Goal: Task Accomplishment & Management: Manage account settings

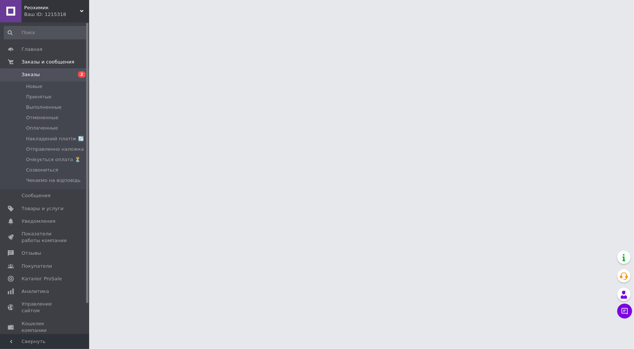
click at [42, 75] on span "Заказы" at bounding box center [45, 74] width 47 height 7
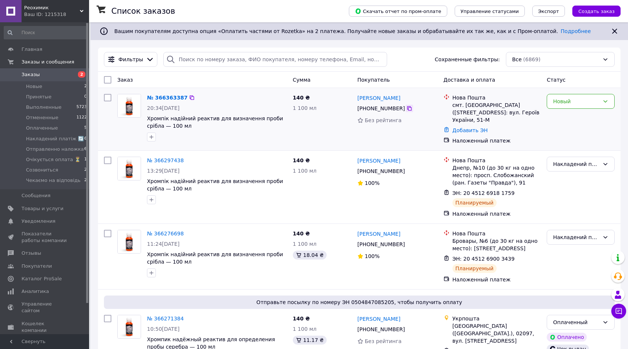
click at [407, 110] on icon at bounding box center [410, 108] width 6 height 6
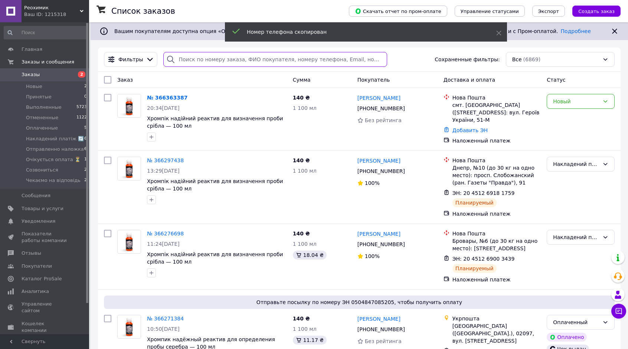
paste input "[PHONE_NUMBER]"
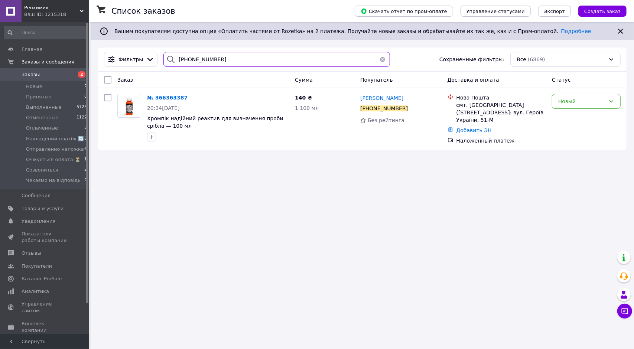
type input "[PHONE_NUMBER]"
click at [49, 118] on span "Отмененные" at bounding box center [42, 117] width 32 height 7
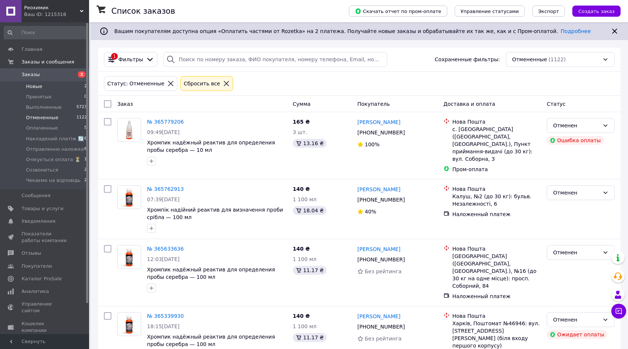
click at [57, 88] on li "Новые 2" at bounding box center [45, 86] width 91 height 10
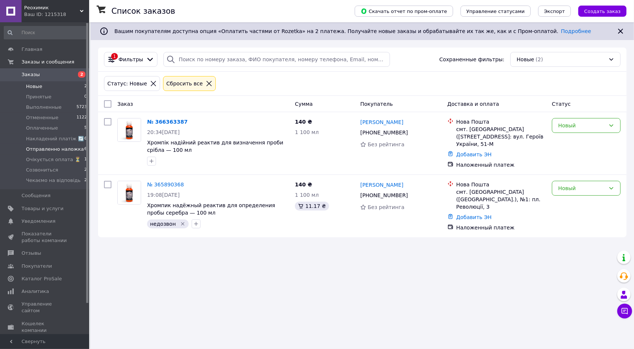
click at [51, 150] on span "Отправленно наложка" at bounding box center [55, 149] width 58 height 7
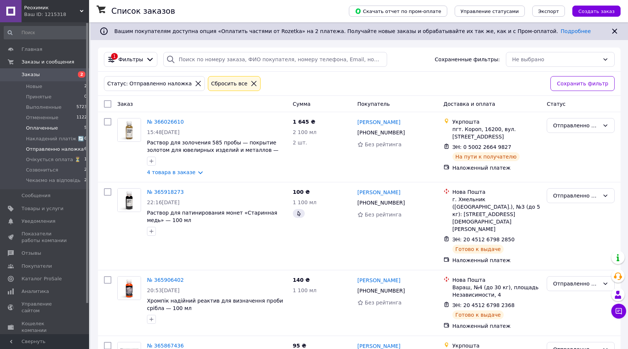
click at [48, 130] on span "Оплаченные" at bounding box center [42, 128] width 32 height 7
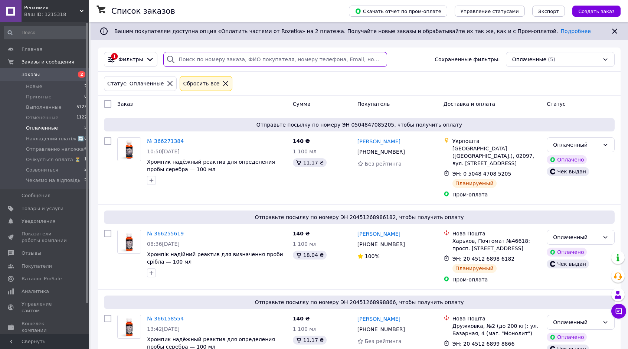
paste input "380982063900"
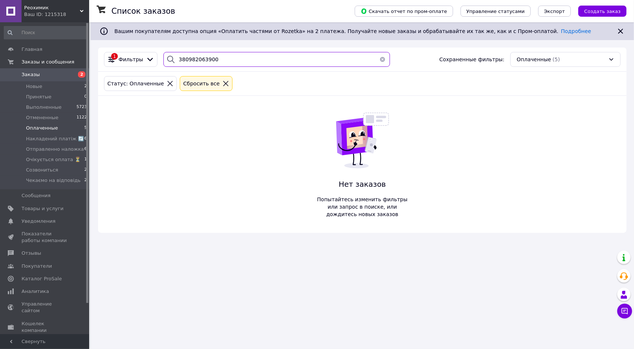
drag, startPoint x: 180, startPoint y: 59, endPoint x: 171, endPoint y: 63, distance: 10.3
click at [171, 63] on div "380982063900" at bounding box center [276, 59] width 226 height 15
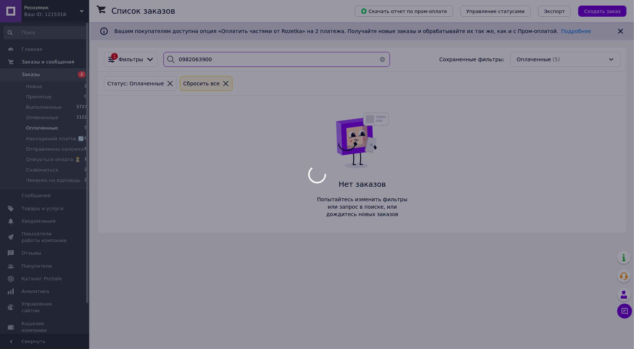
type input "0982063900"
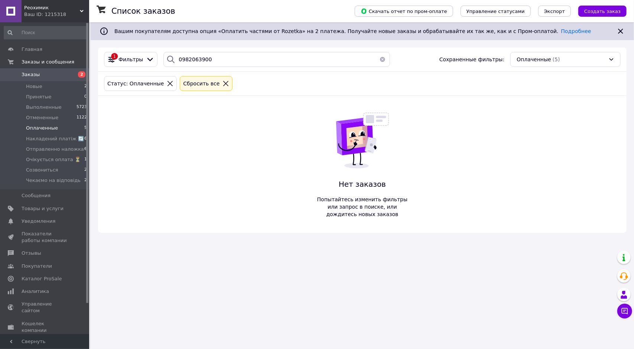
click at [166, 84] on div at bounding box center [170, 83] width 10 height 7
click at [167, 83] on icon at bounding box center [170, 83] width 7 height 7
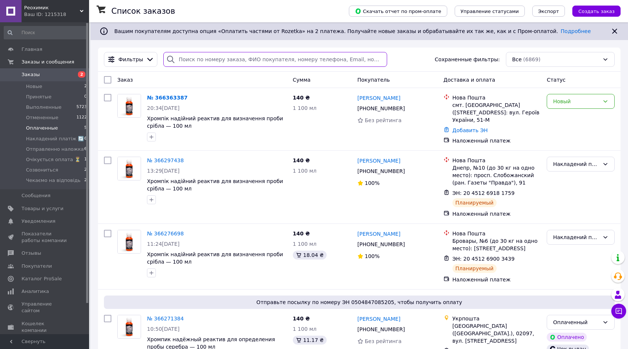
click at [208, 61] on input "search" at bounding box center [275, 59] width 224 height 15
paste input "380982063900"
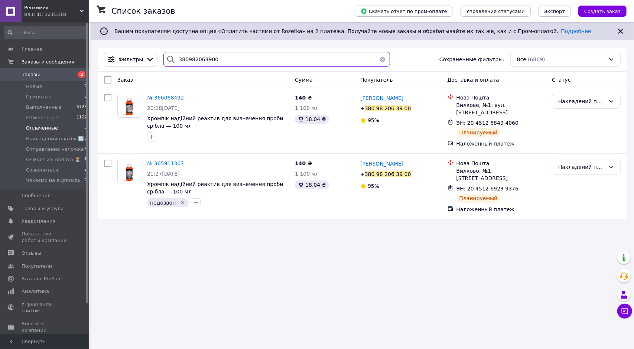
type input "380982063900"
click at [420, 182] on div "95%" at bounding box center [400, 185] width 81 height 7
click at [169, 160] on span "№ 365911367" at bounding box center [165, 163] width 37 height 6
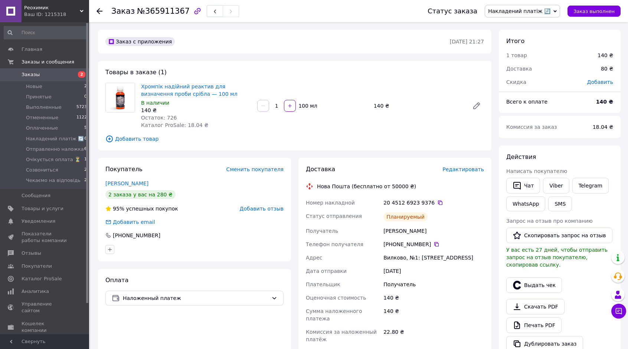
click at [472, 170] on span "Редактировать" at bounding box center [464, 169] width 42 height 6
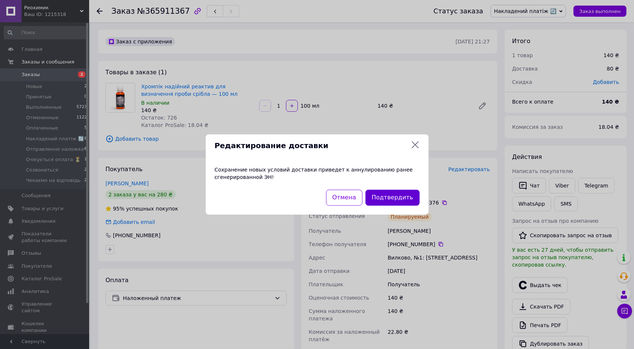
click at [401, 196] on button "Подтвердить" at bounding box center [392, 198] width 54 height 16
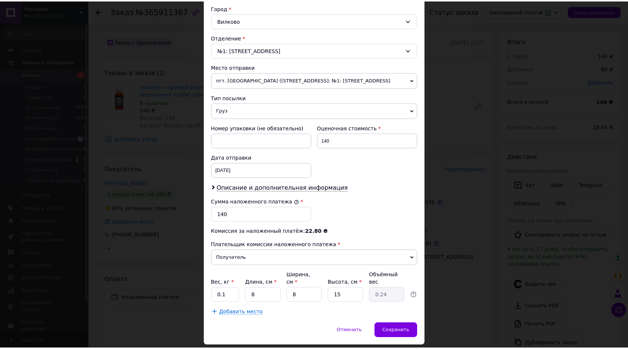
scroll to position [214, 0]
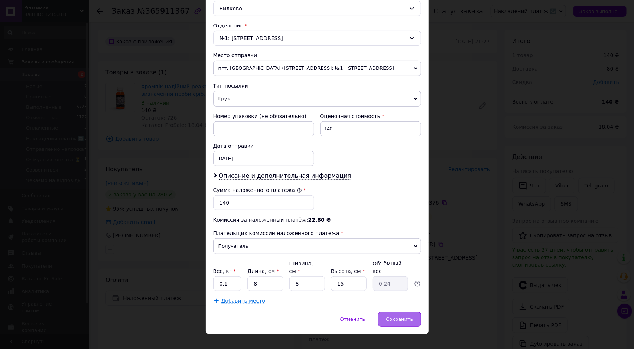
click at [400, 316] on span "Сохранить" at bounding box center [399, 319] width 27 height 6
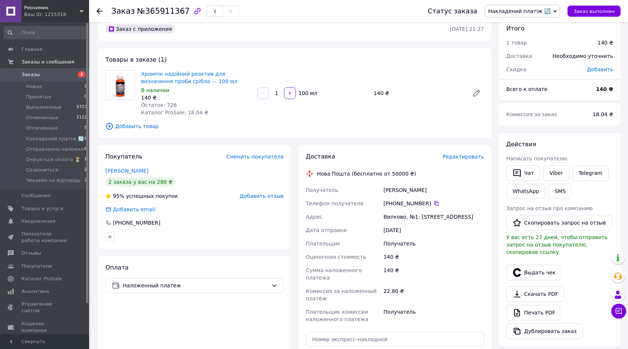
scroll to position [0, 0]
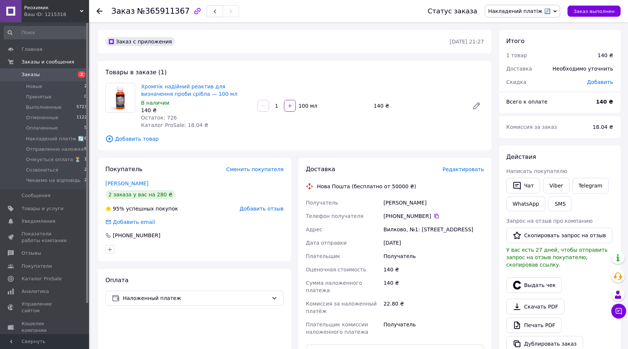
click at [534, 9] on span "Накладений платіж 🔄" at bounding box center [519, 11] width 62 height 6
click at [525, 14] on span "Накладений платіж 🔄" at bounding box center [519, 11] width 62 height 6
click at [525, 12] on span "Накладений платіж 🔄" at bounding box center [519, 11] width 62 height 6
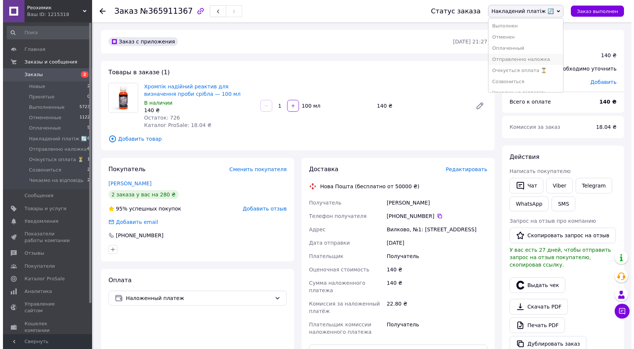
scroll to position [19, 0]
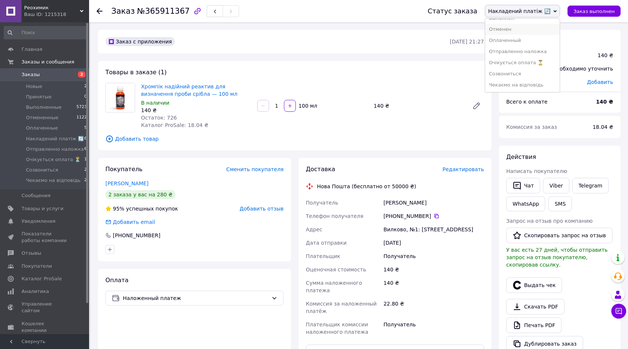
click at [520, 29] on li "Отменен" at bounding box center [522, 29] width 75 height 11
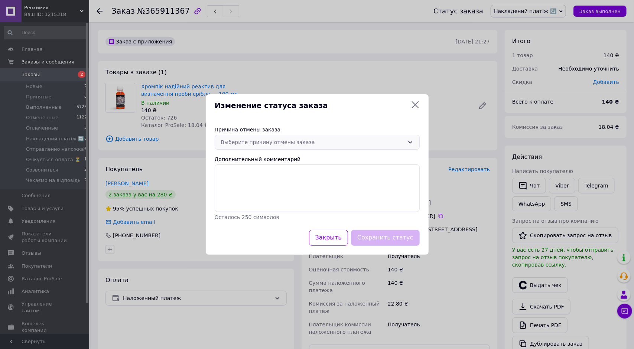
click at [280, 143] on div "Выберите причину отмены заказа" at bounding box center [312, 142] width 183 height 8
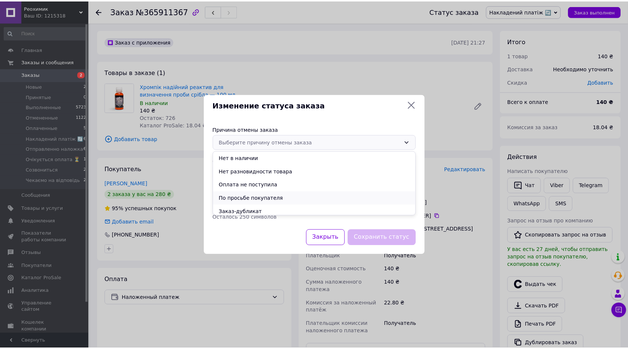
scroll to position [30, 0]
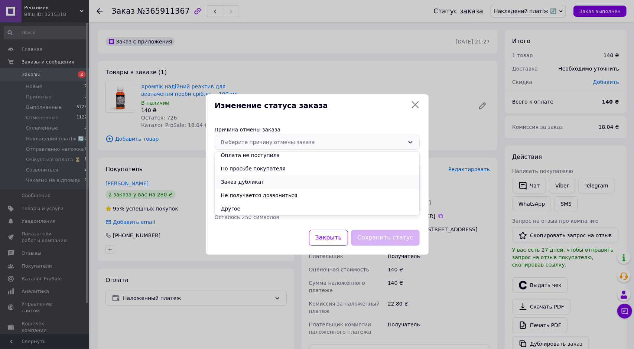
click at [263, 183] on li "Заказ-дубликат" at bounding box center [317, 181] width 204 height 13
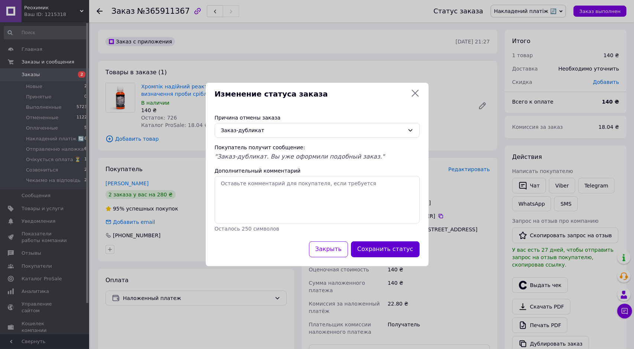
click at [404, 251] on button "Сохранить статус" at bounding box center [385, 249] width 69 height 16
